Goal: Find specific fact

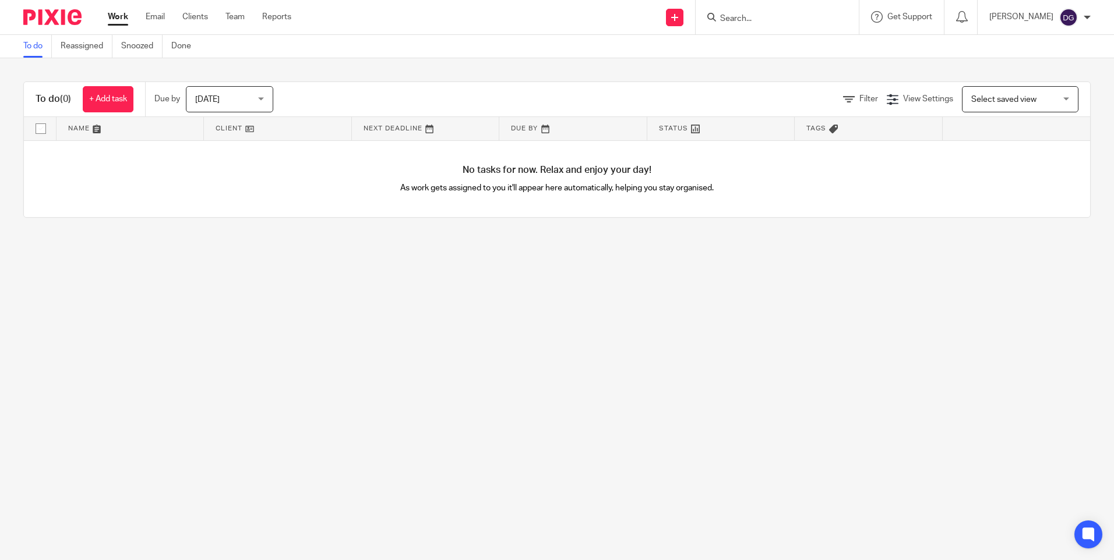
click at [747, 23] on input "Search" at bounding box center [771, 19] width 105 height 10
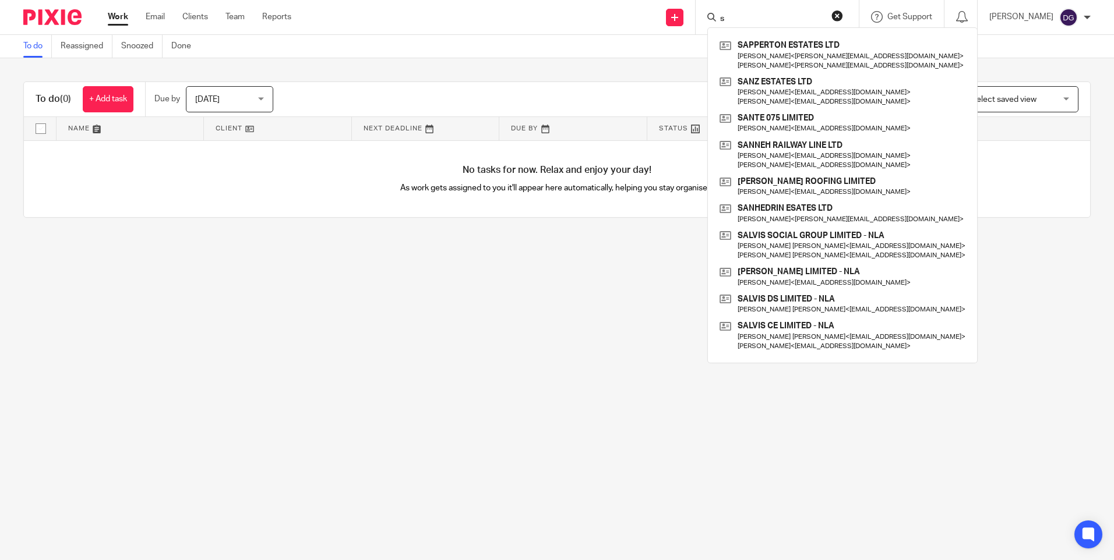
type input "s"
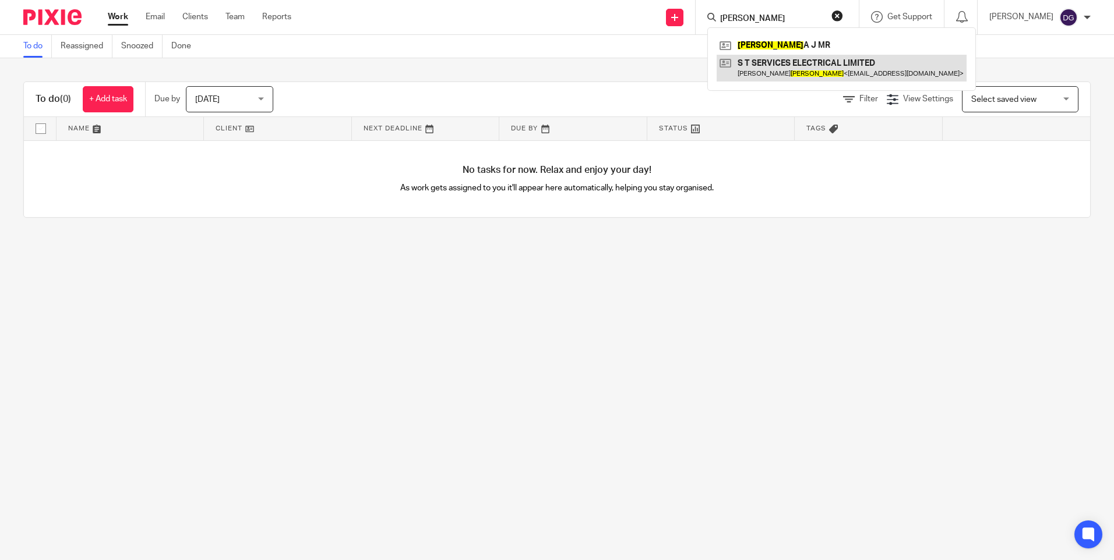
type input "[PERSON_NAME]"
click at [819, 67] on link at bounding box center [842, 68] width 250 height 27
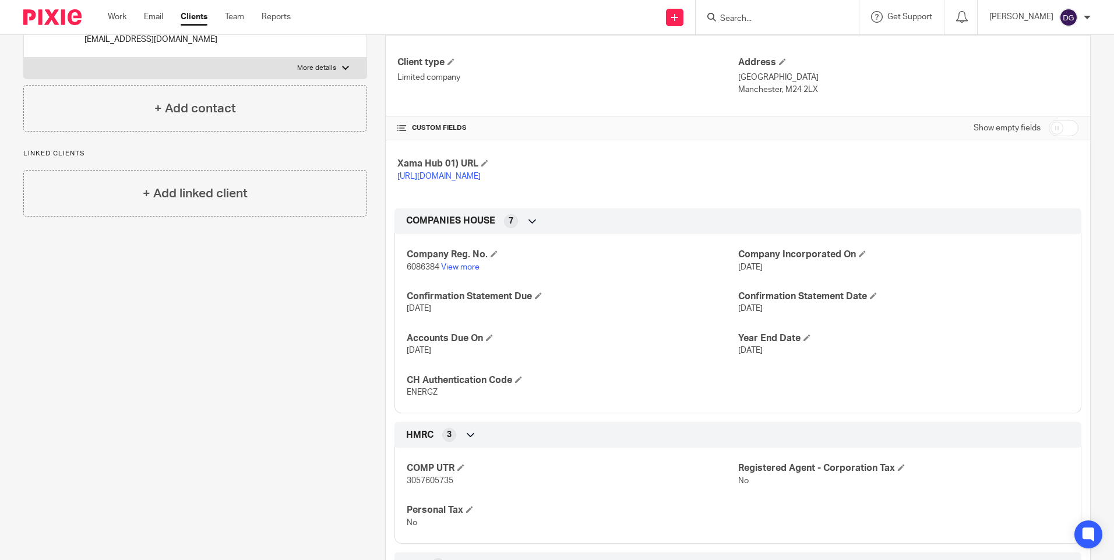
scroll to position [175, 0]
drag, startPoint x: 438, startPoint y: 277, endPoint x: 407, endPoint y: 278, distance: 30.3
click at [407, 272] on p "6086384 View more" at bounding box center [572, 266] width 331 height 12
click at [401, 276] on div "Company Reg. No. 6086384 View more Company Incorporated On 6 Feb 2007 Confirmat…" at bounding box center [737, 318] width 687 height 188
drag, startPoint x: 404, startPoint y: 276, endPoint x: 436, endPoint y: 276, distance: 32.6
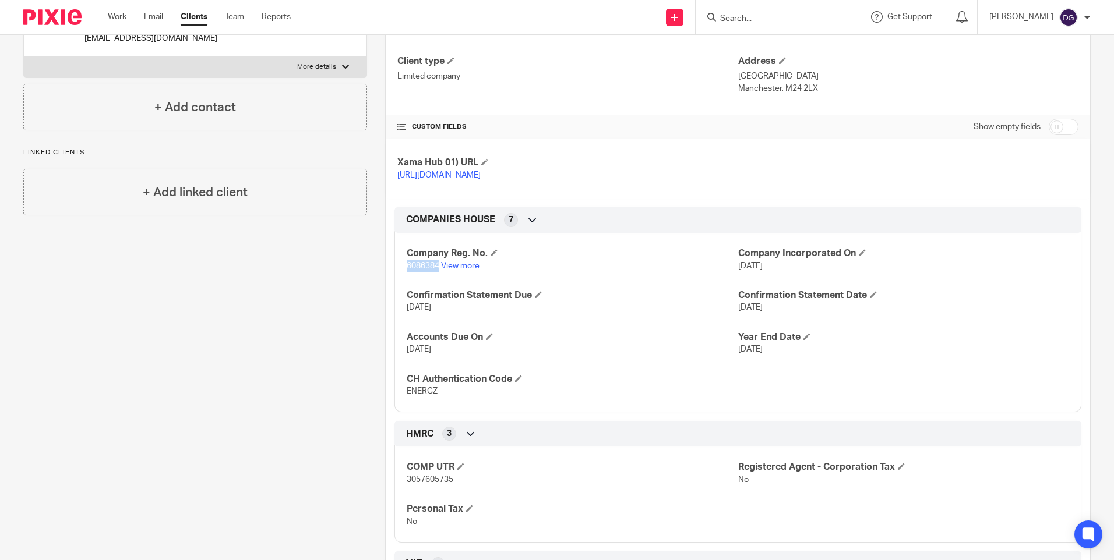
click at [436, 270] on span "6086384" at bounding box center [423, 266] width 33 height 8
copy span "6086384"
